Goal: Transaction & Acquisition: Purchase product/service

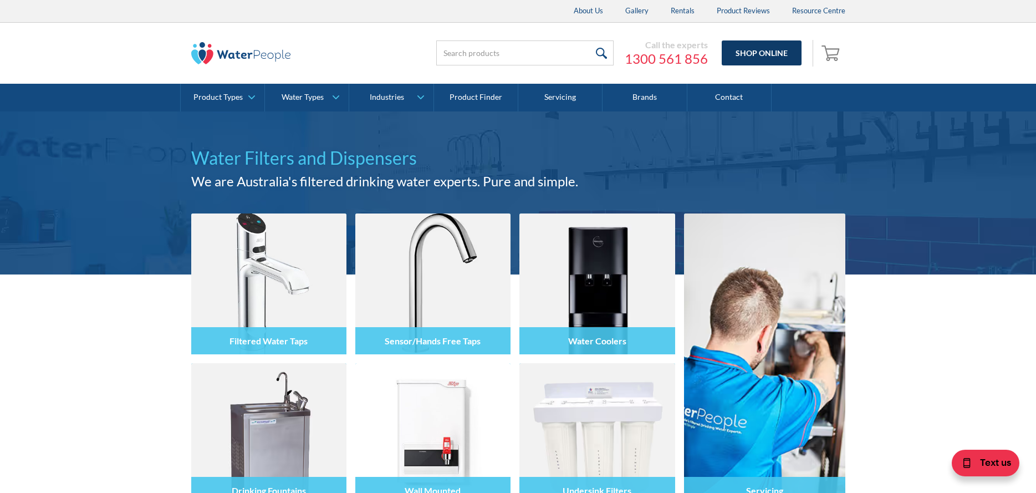
click at [743, 48] on link "Shop Online" at bounding box center [761, 52] width 80 height 25
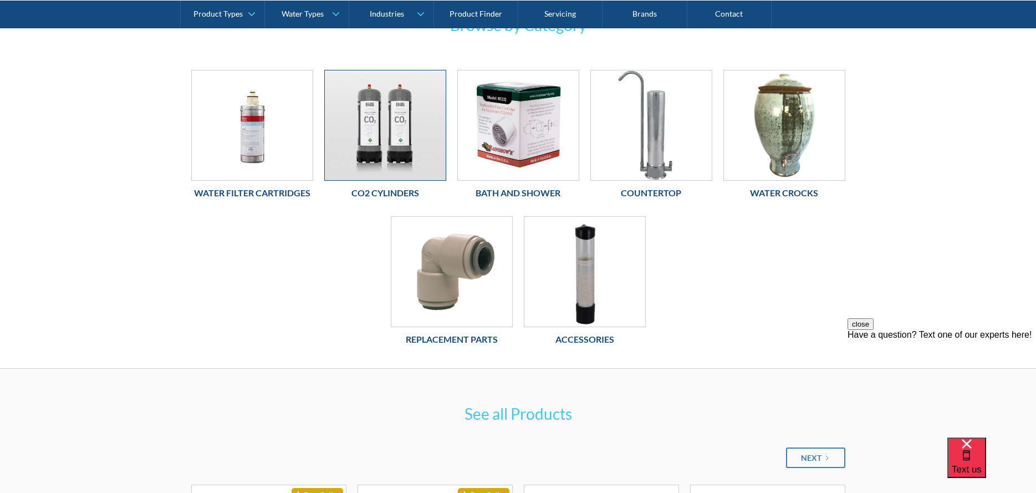
click at [348, 146] on img at bounding box center [385, 125] width 121 height 110
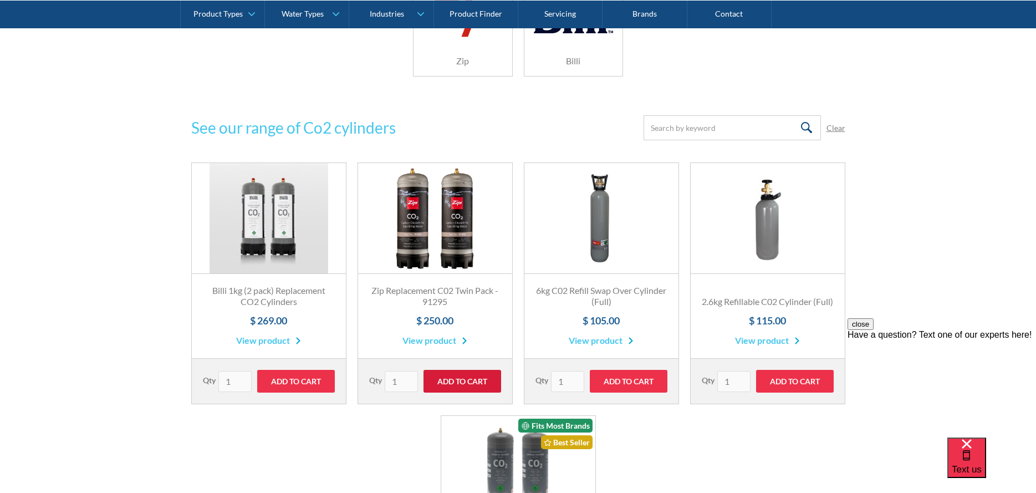
click at [461, 377] on input "Add to Cart" at bounding box center [462, 381] width 78 height 23
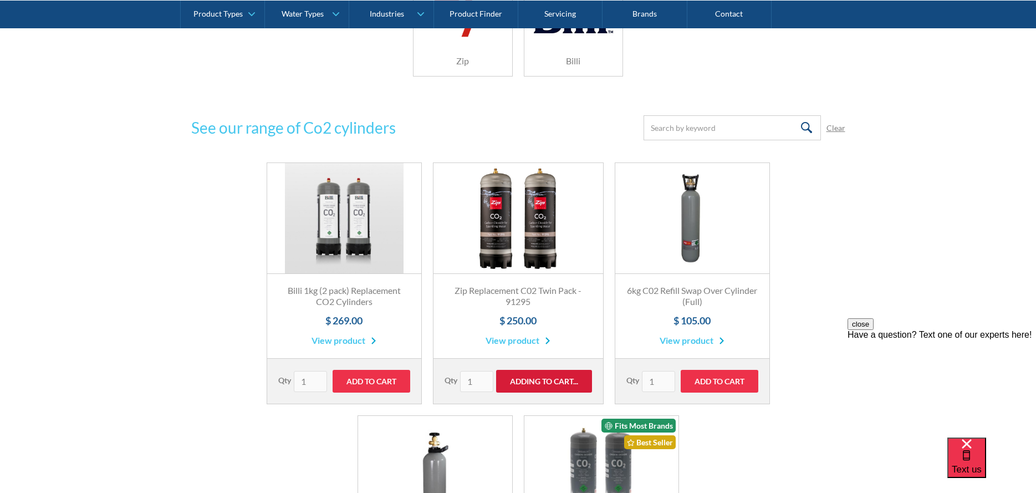
type input "Add to Cart"
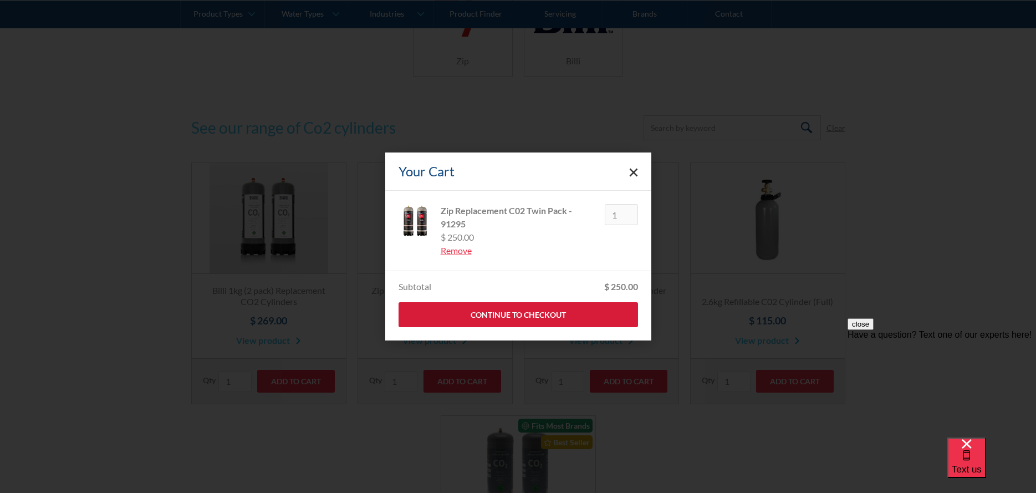
click at [510, 310] on link "Continue to Checkout" at bounding box center [517, 314] width 239 height 25
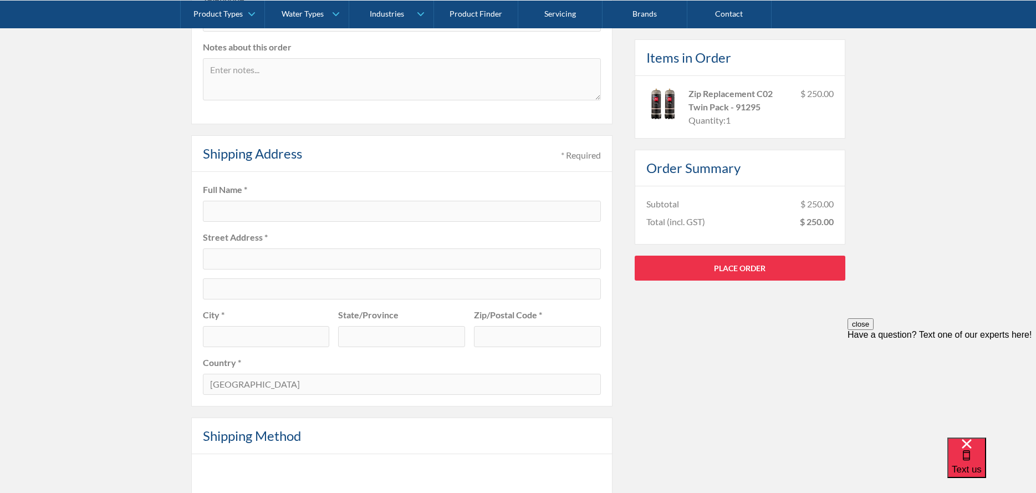
scroll to position [388, 0]
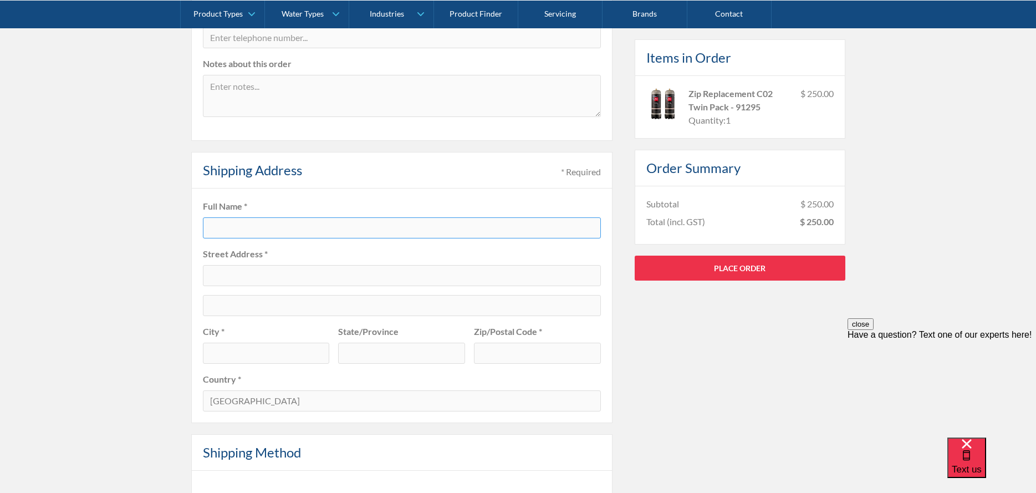
click at [430, 236] on input "text" at bounding box center [402, 227] width 398 height 21
click at [921, 76] on div "Pay with browser. Customer Information * Required Email * Optional Information …" at bounding box center [518, 305] width 1036 height 951
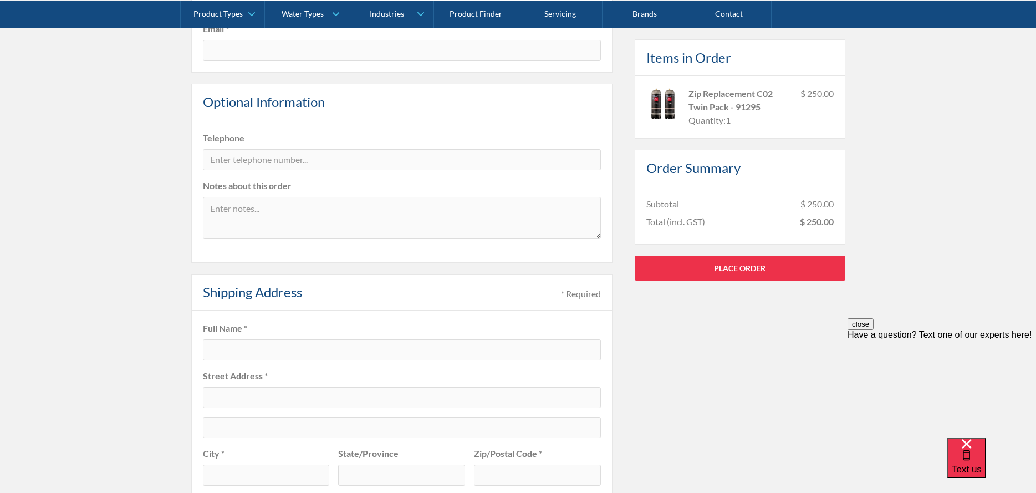
scroll to position [111, 0]
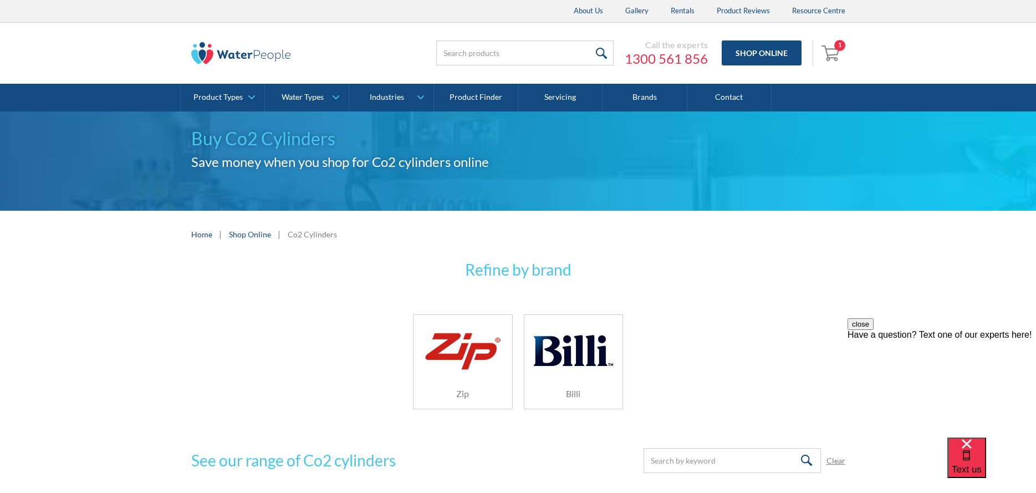
click at [833, 52] on img "Open cart containing 1 items" at bounding box center [831, 53] width 21 height 18
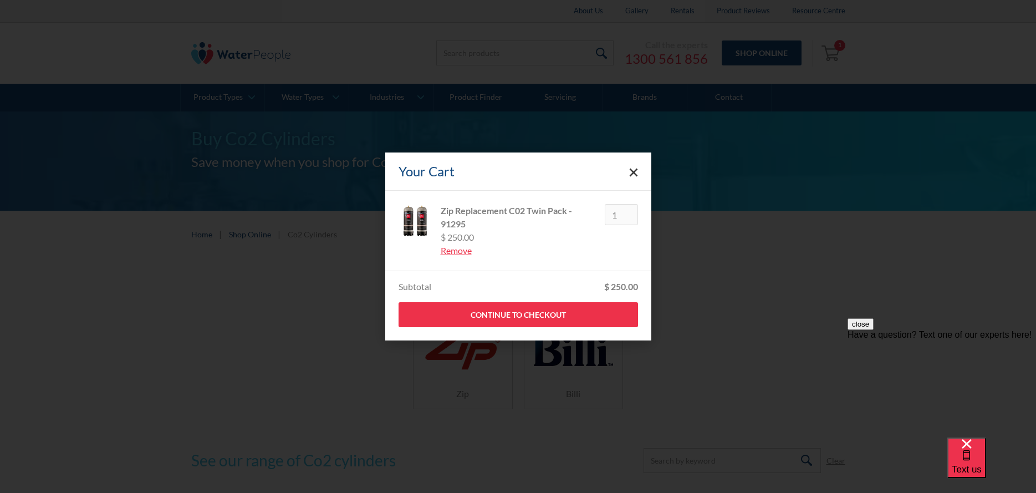
click at [633, 173] on polygon "Close cart" at bounding box center [633, 172] width 8 height 8
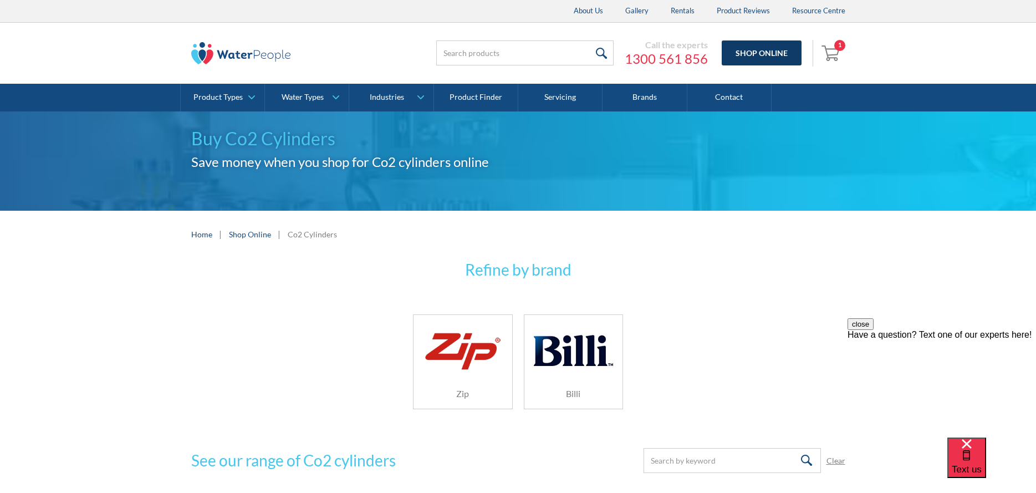
click at [765, 56] on link "Shop Online" at bounding box center [761, 52] width 80 height 25
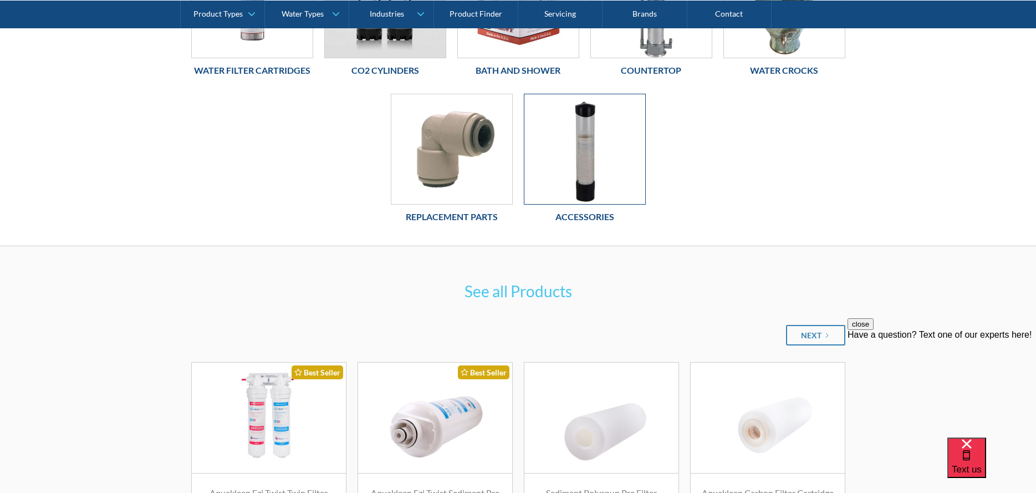
scroll to position [166, 0]
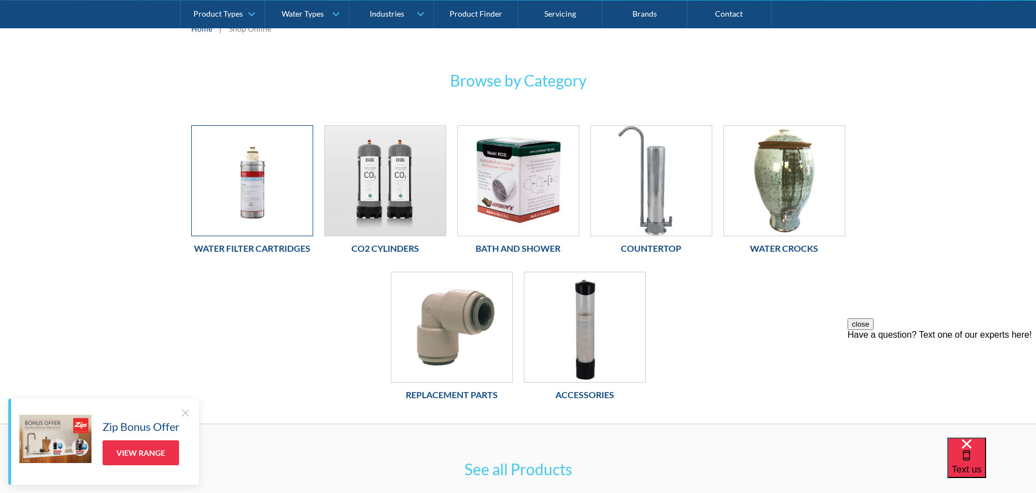
click at [280, 201] on img at bounding box center [252, 181] width 121 height 110
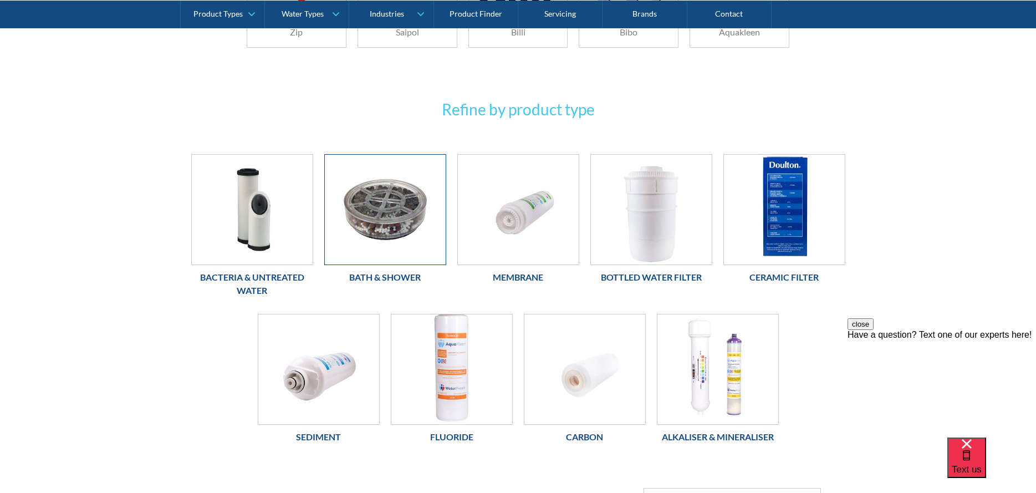
scroll to position [388, 0]
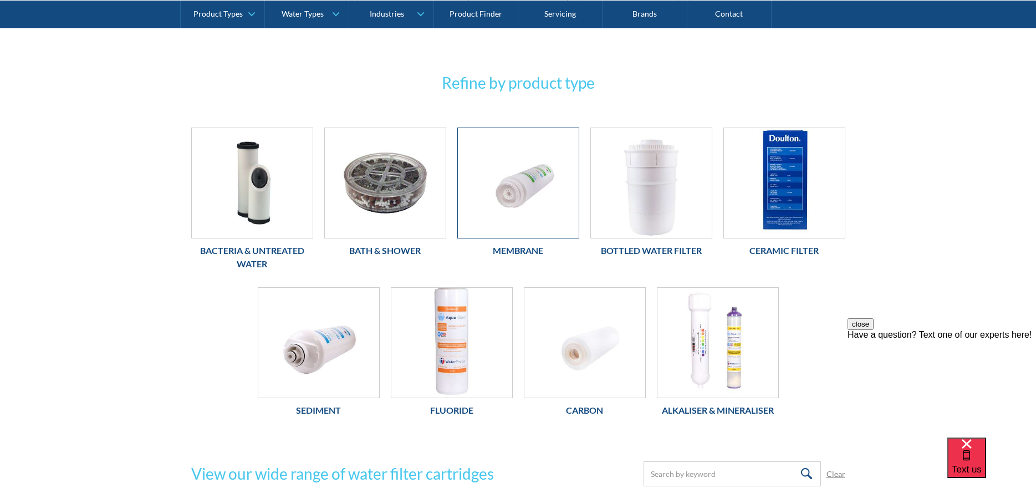
click at [530, 206] on img at bounding box center [518, 183] width 121 height 110
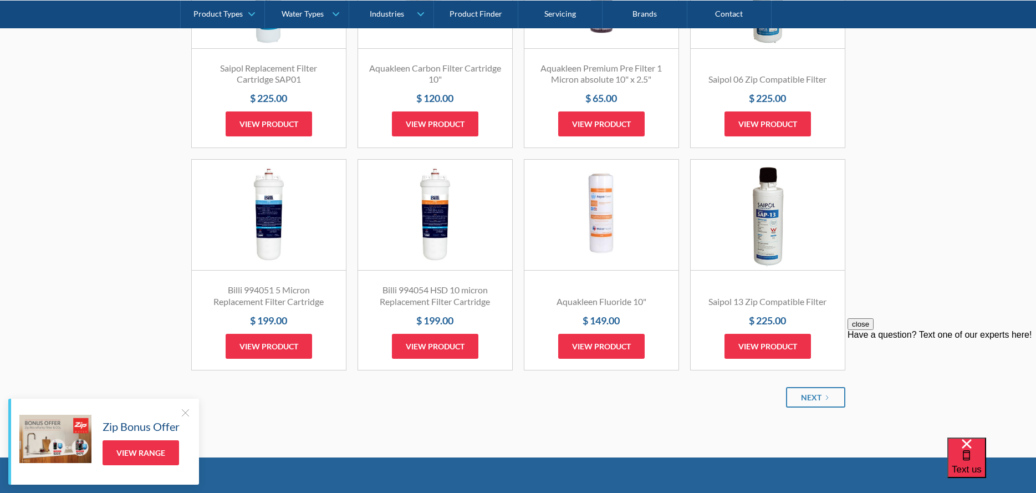
scroll to position [1219, 0]
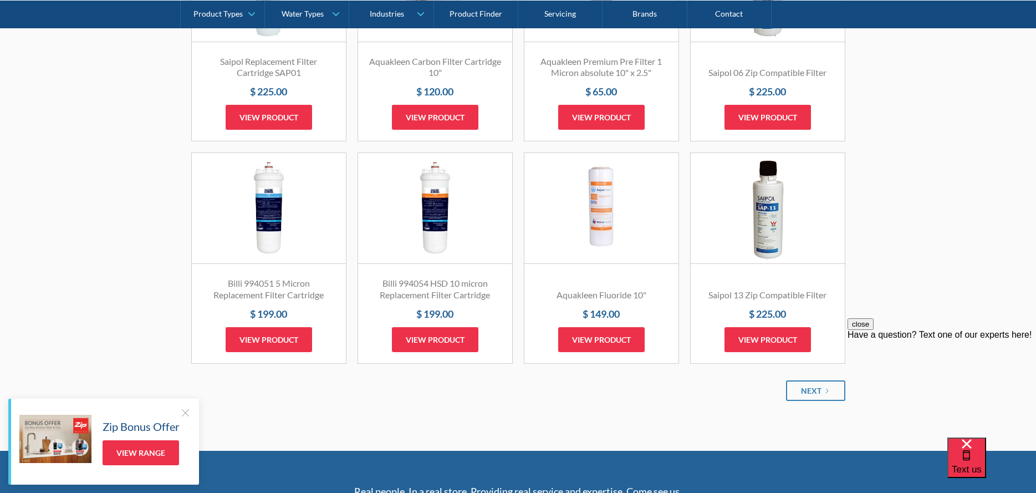
click at [629, 243] on link "Fits Most Brands Best Seller" at bounding box center [601, 208] width 154 height 111
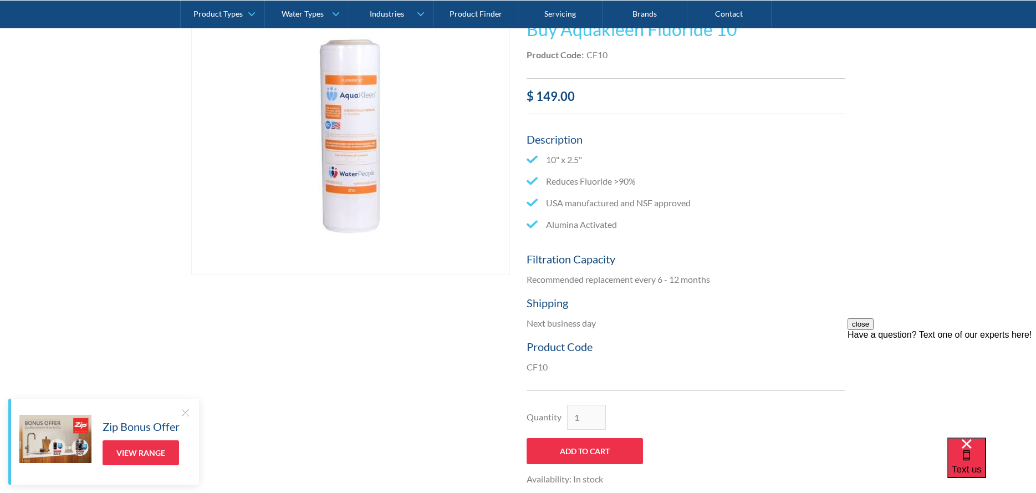
scroll to position [222, 0]
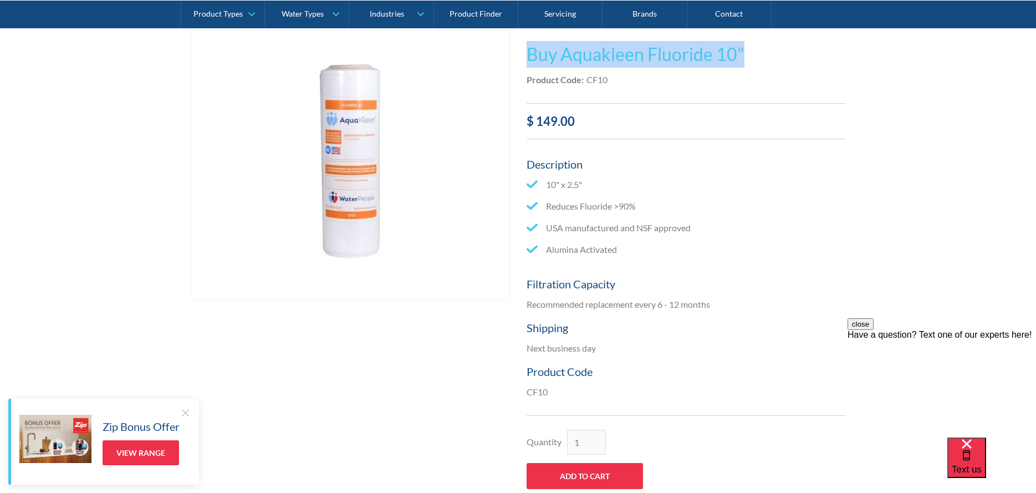
drag, startPoint x: 746, startPoint y: 52, endPoint x: 520, endPoint y: 54, distance: 226.1
click at [520, 54] on div "Play video Fits Most Brands Best Seller No items found. This tap design is incl…" at bounding box center [518, 283] width 654 height 506
copy h1 "Buy Aquakleen Fluoride 10""
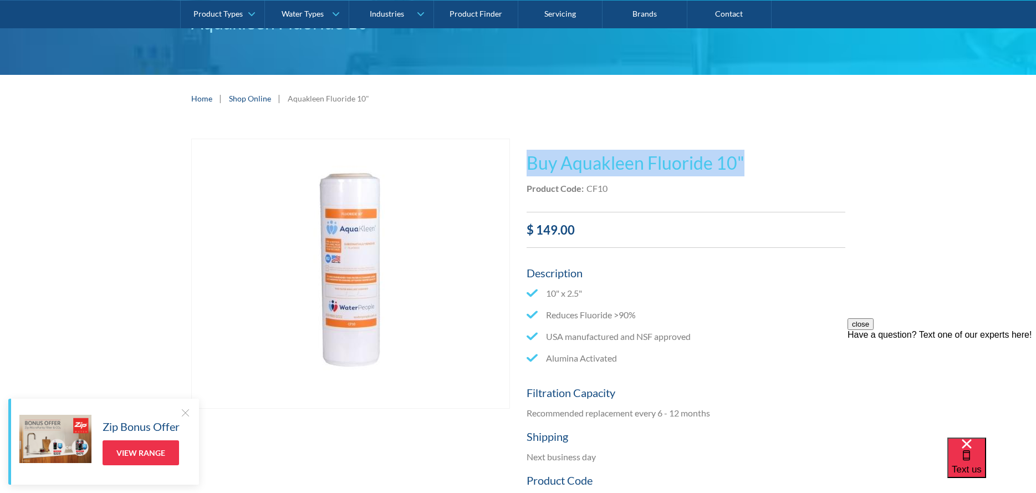
scroll to position [0, 0]
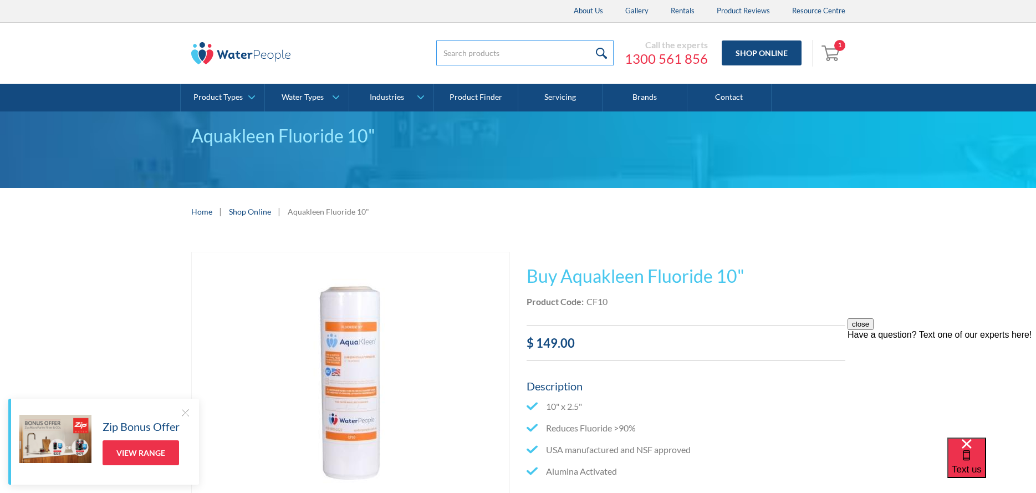
click at [452, 55] on input "search" at bounding box center [524, 52] width 177 height 25
paste input "CALKIL"
type input "CALKIL"
click at [590, 40] on input "submit" at bounding box center [602, 52] width 24 height 25
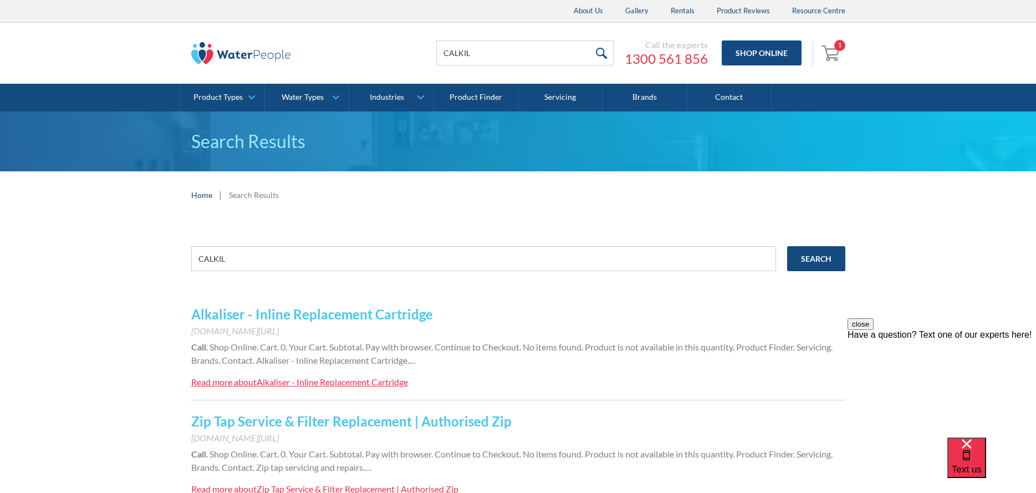
click at [341, 321] on link "Alkaliser - Inline Replacement Cartridge" at bounding box center [312, 314] width 242 height 16
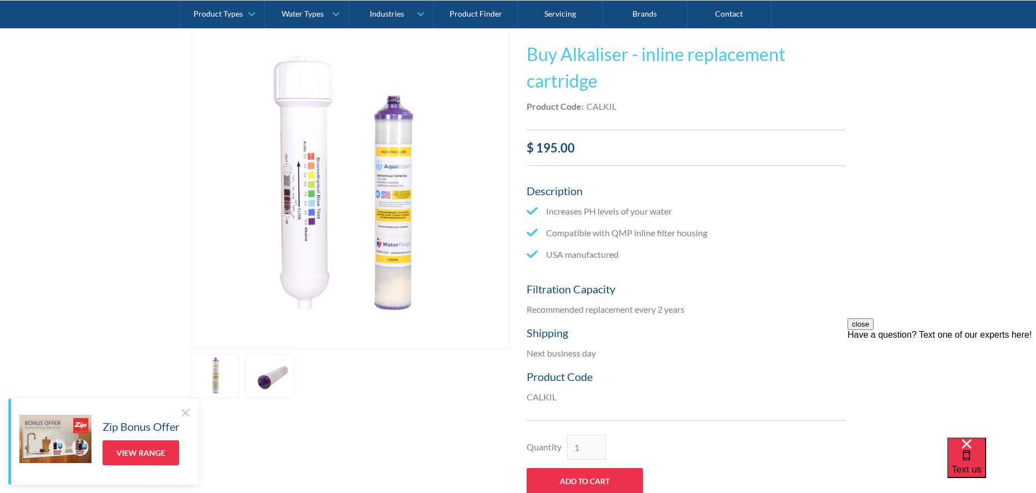
click at [187, 413] on div at bounding box center [185, 412] width 11 height 11
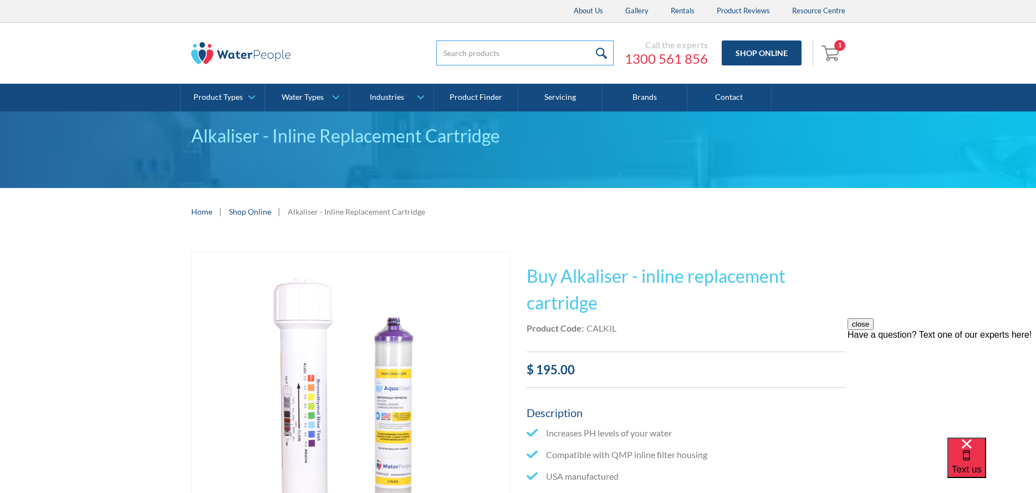
click at [469, 55] on input "search" at bounding box center [524, 52] width 177 height 25
paste input "CSD1ABPL10"
type input "CSD1ABPL10"
click at [590, 40] on input "submit" at bounding box center [602, 52] width 24 height 25
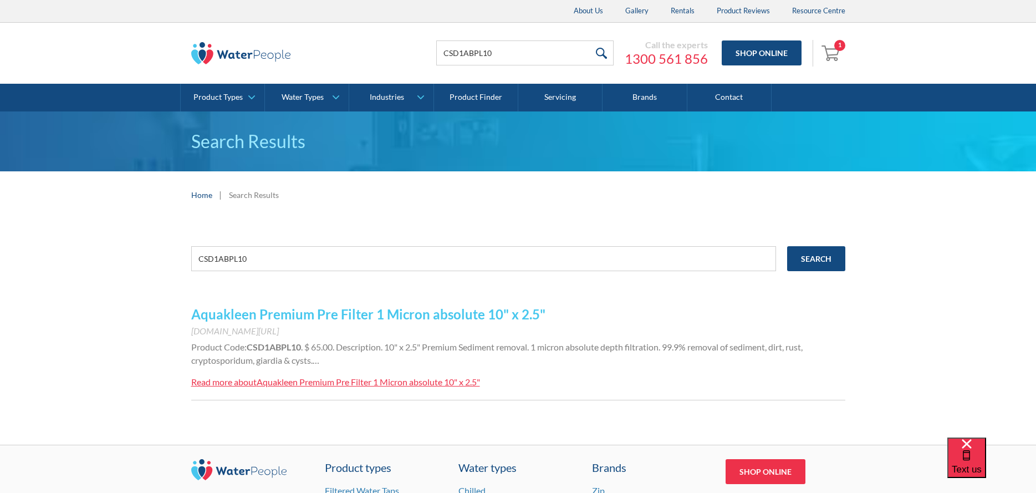
click at [355, 313] on link "Aquakleen Premium Pre Filter 1 Micron absolute 10" x 2.5"" at bounding box center [368, 314] width 354 height 16
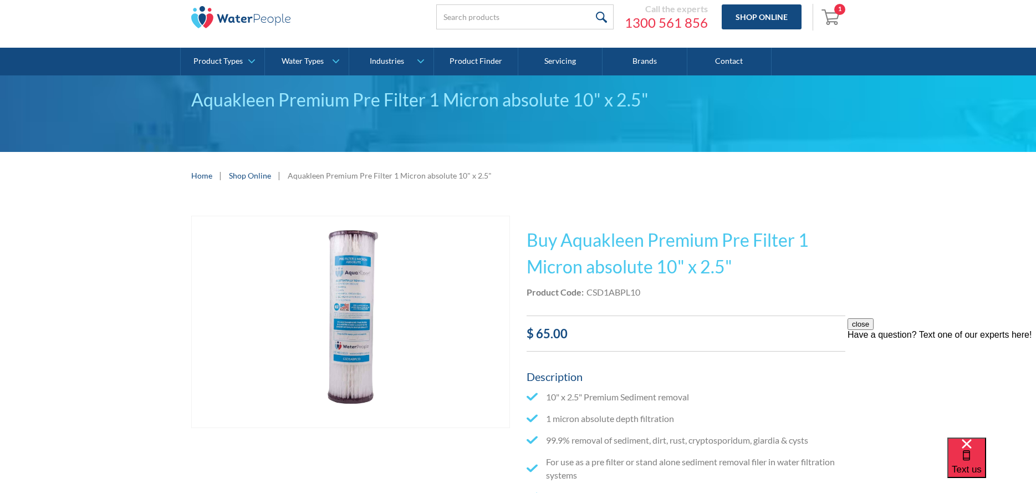
scroll to position [55, 0]
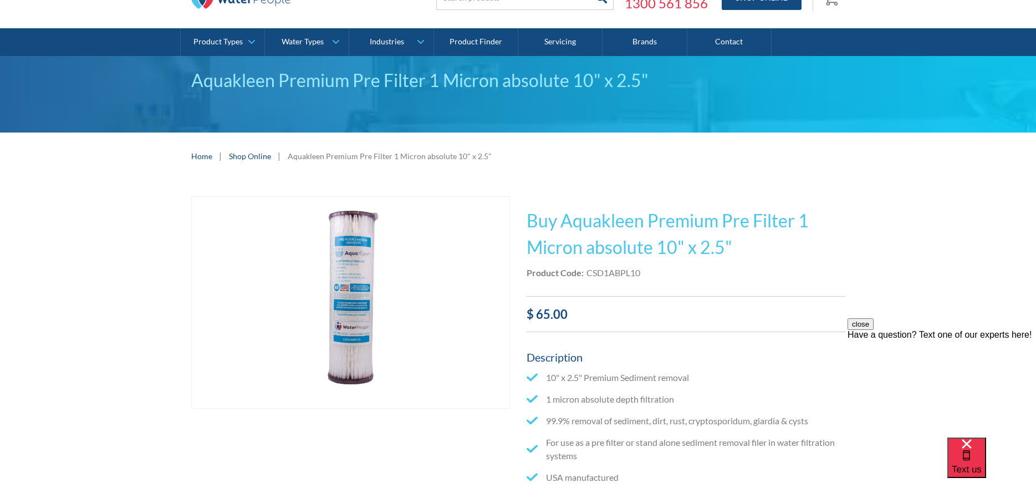
click at [346, 297] on img "open lightbox" at bounding box center [351, 303] width 318 height 212
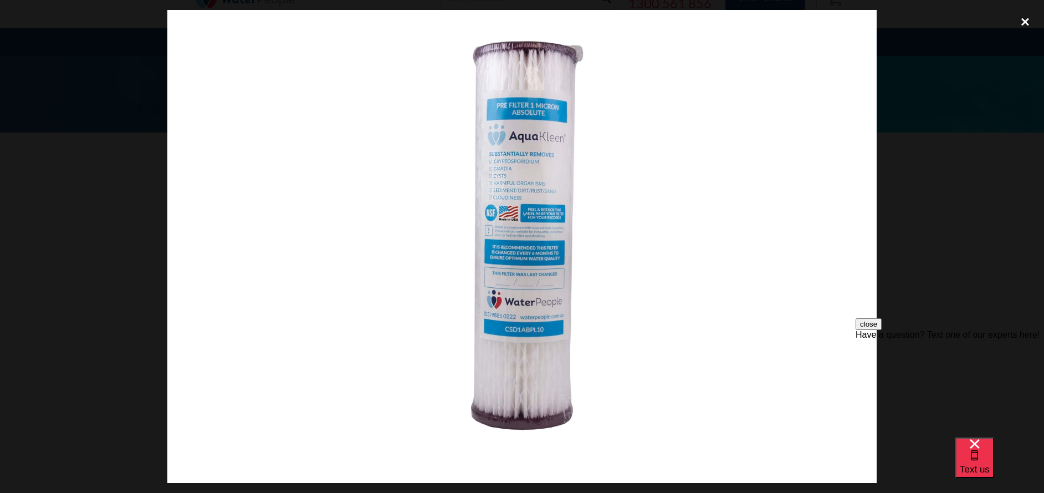
click at [1020, 18] on div "close lightbox" at bounding box center [1025, 22] width 38 height 24
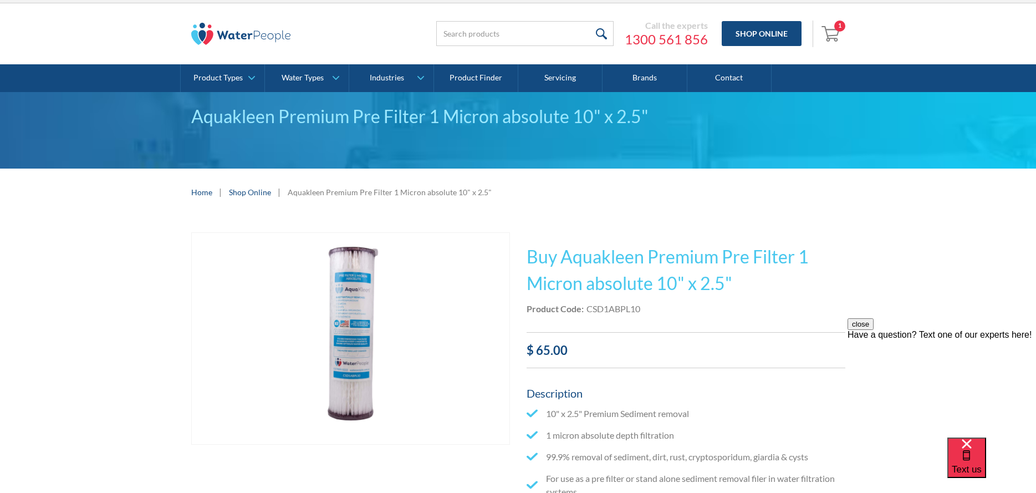
scroll to position [0, 0]
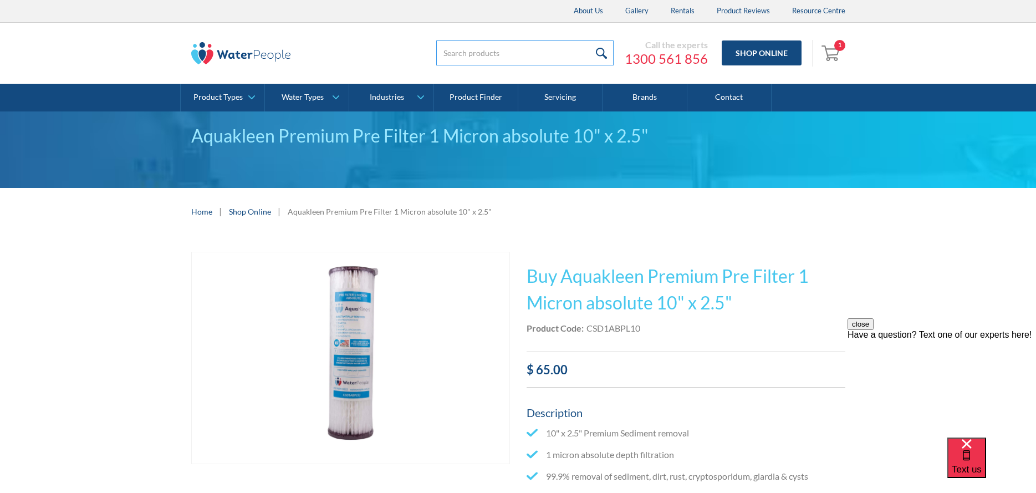
click at [503, 50] on input "search" at bounding box center [524, 52] width 177 height 25
type input "KALKIL"
click at [590, 40] on input "submit" at bounding box center [602, 52] width 24 height 25
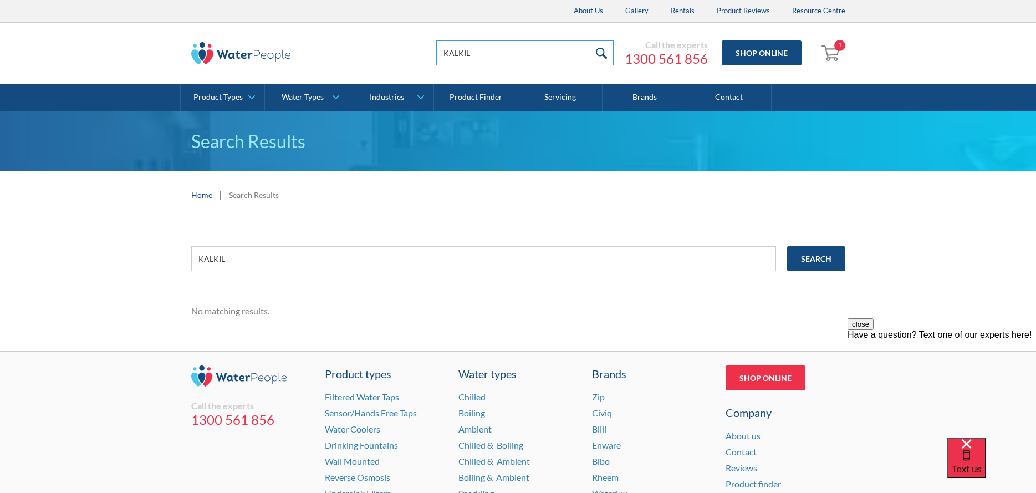
drag, startPoint x: 507, startPoint y: 52, endPoint x: 361, endPoint y: 50, distance: 146.3
click at [363, 49] on div "KALKIL Call the experts 1300 561 856 Shop Online 1 Your Cart Zip Replacement C0…" at bounding box center [518, 53] width 654 height 33
type input "CALKIL"
click at [590, 40] on input "submit" at bounding box center [602, 52] width 24 height 25
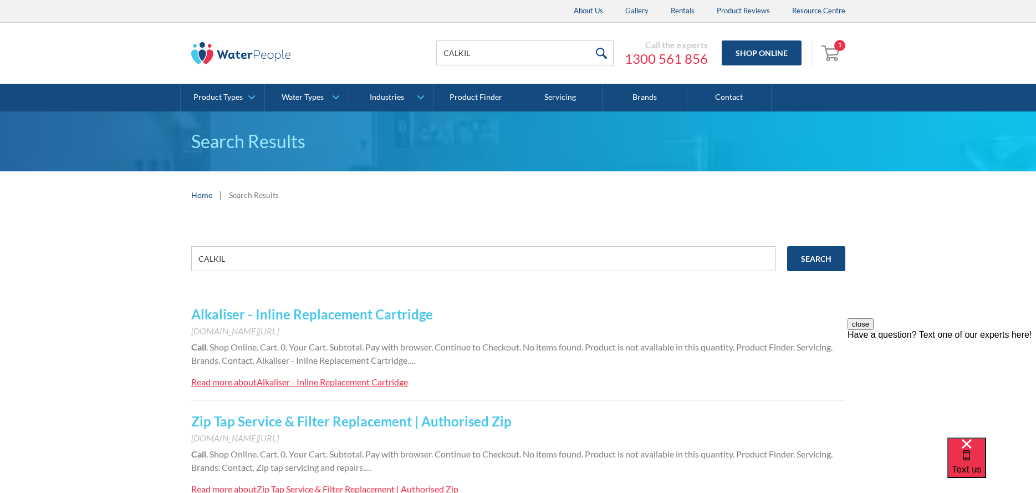
click at [268, 317] on link "Alkaliser - Inline Replacement Cartridge" at bounding box center [312, 314] width 242 height 16
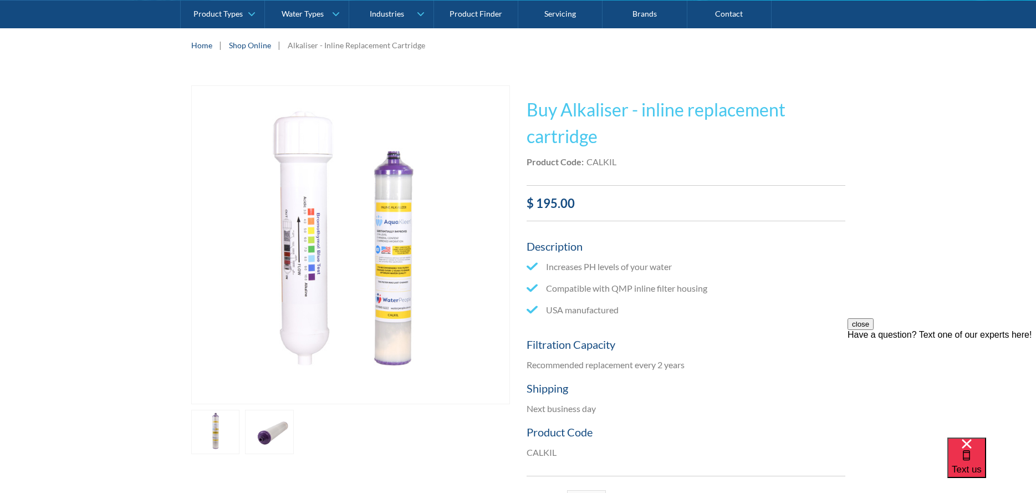
click at [373, 305] on img "open lightbox" at bounding box center [351, 245] width 318 height 318
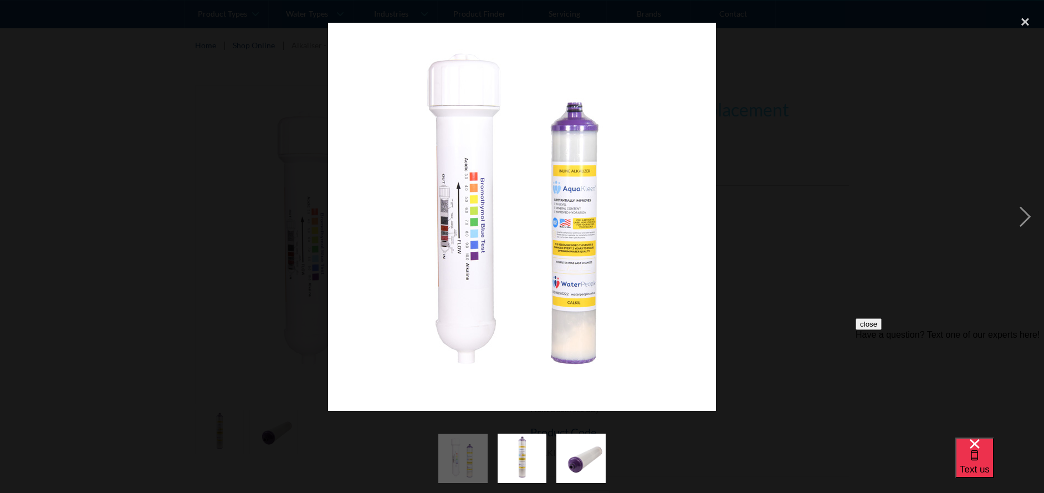
click at [599, 464] on img "show item 3 of 3" at bounding box center [581, 457] width 74 height 49
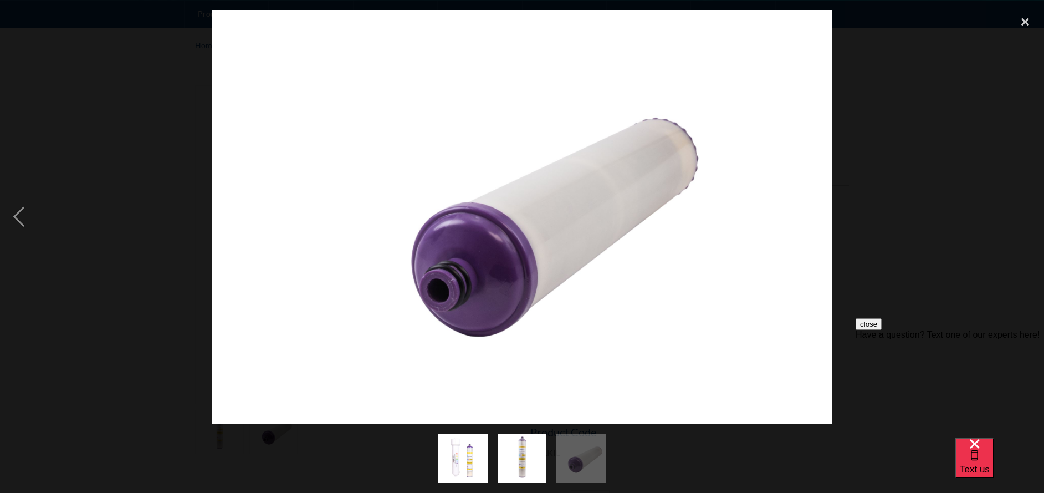
click at [459, 453] on img "show item 1 of 3" at bounding box center [462, 457] width 49 height 49
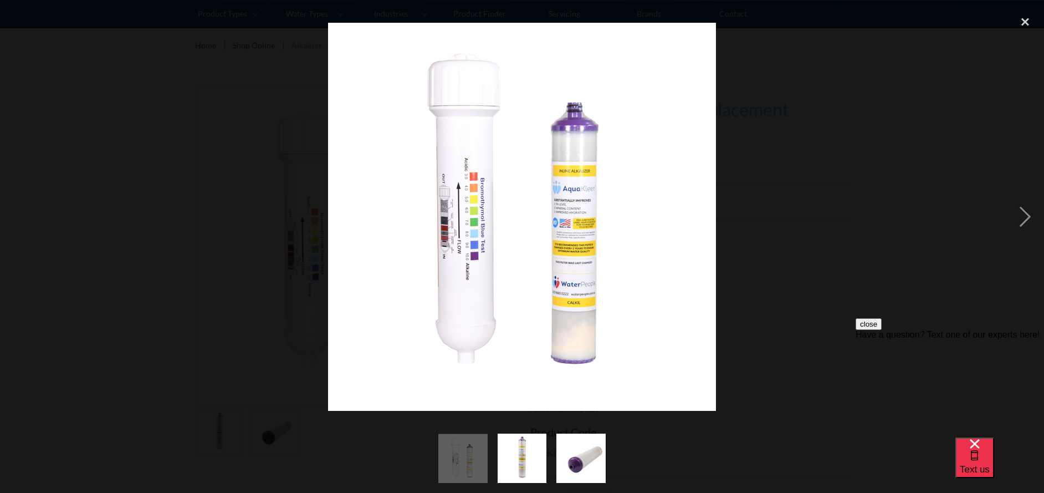
click at [515, 457] on img "show item 2 of 3" at bounding box center [522, 457] width 74 height 49
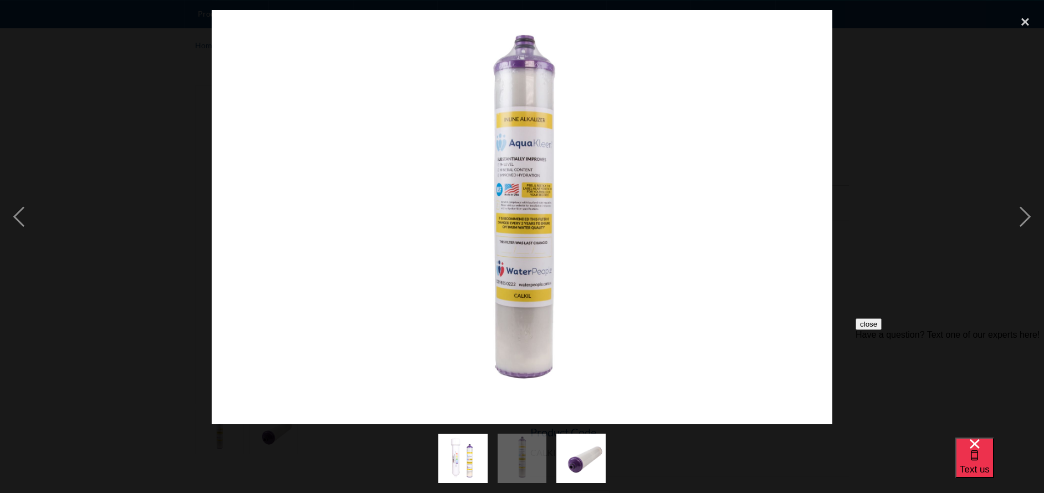
click at [482, 458] on img "show item 1 of 3" at bounding box center [462, 457] width 49 height 49
